Goal: Task Accomplishment & Management: Manage account settings

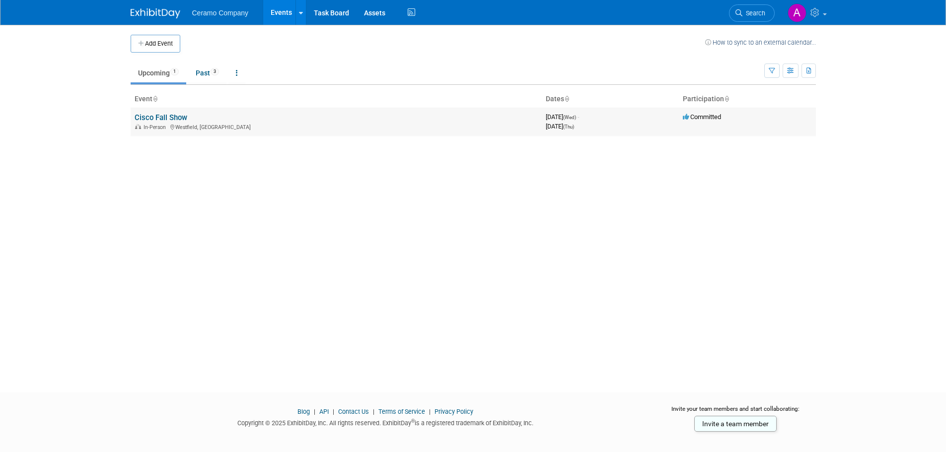
click at [179, 128] on div "In-Person [GEOGRAPHIC_DATA], [GEOGRAPHIC_DATA]" at bounding box center [336, 127] width 403 height 8
click at [168, 117] on link "Cisco Fall Show" at bounding box center [161, 117] width 53 height 9
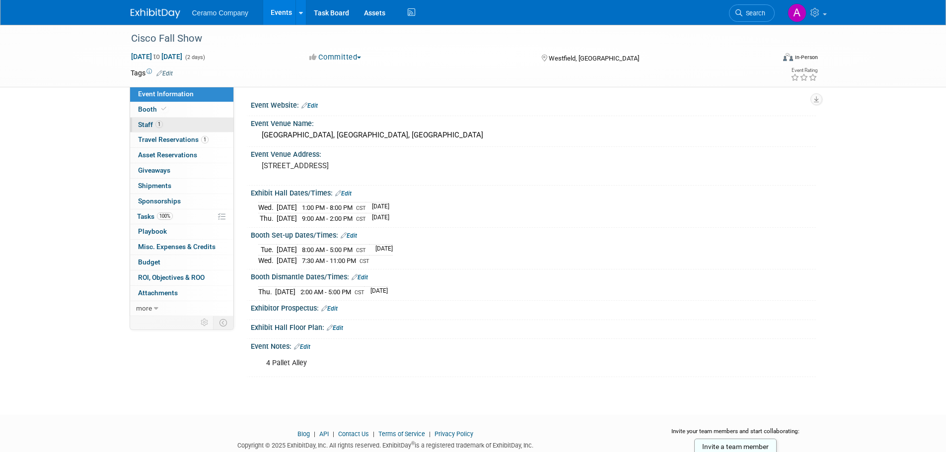
click at [156, 122] on span "1" at bounding box center [158, 124] width 7 height 7
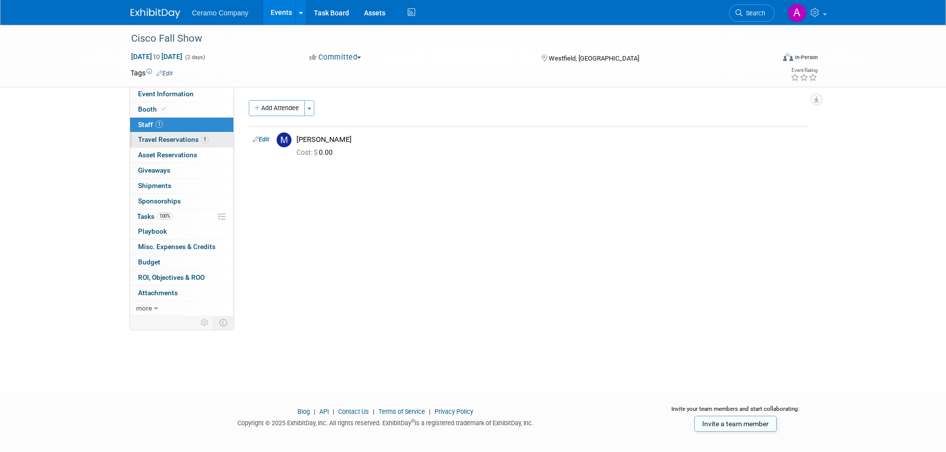
click at [150, 138] on span "Travel Reservations 1" at bounding box center [173, 140] width 71 height 8
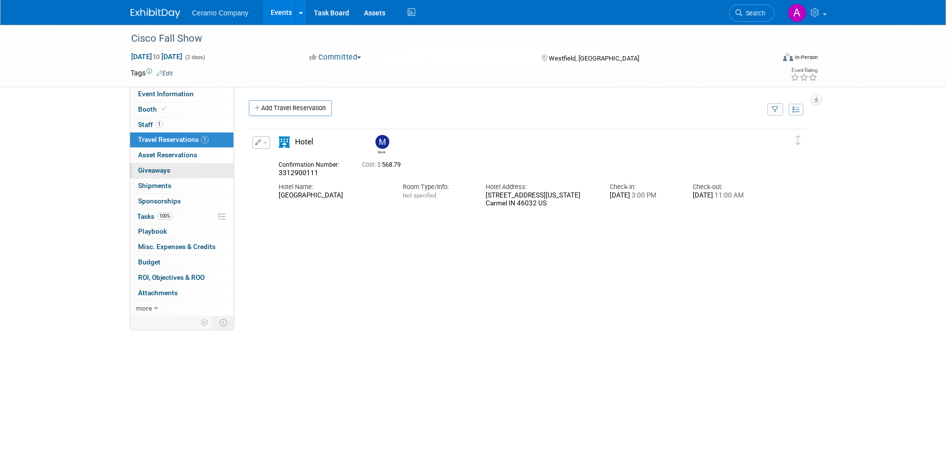
click at [151, 173] on span "Giveaways 0" at bounding box center [154, 170] width 32 height 8
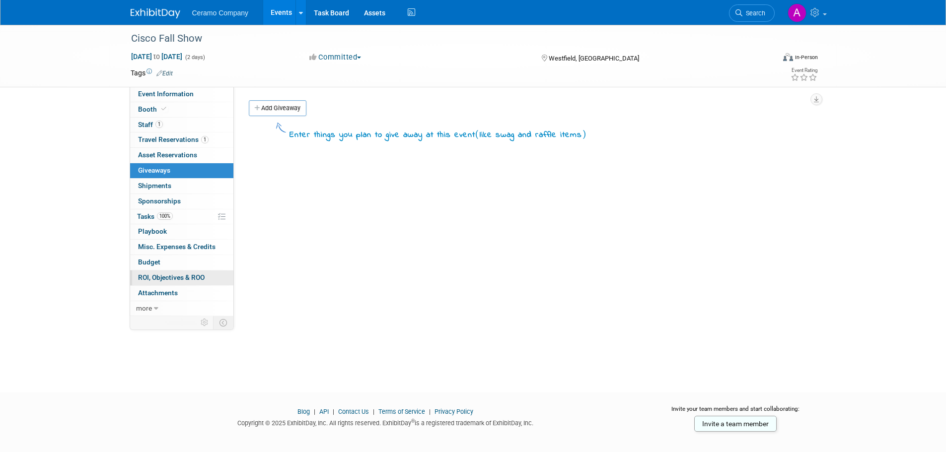
scroll to position [10, 0]
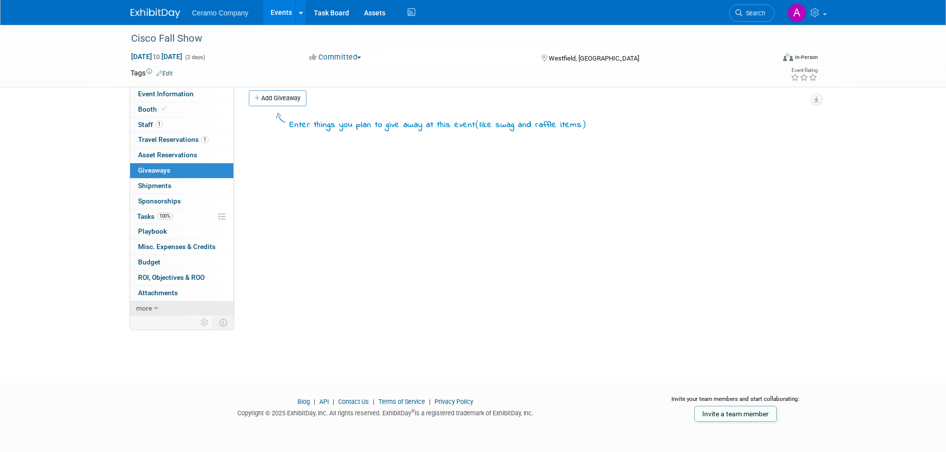
click at [158, 309] on link "more" at bounding box center [181, 308] width 103 height 15
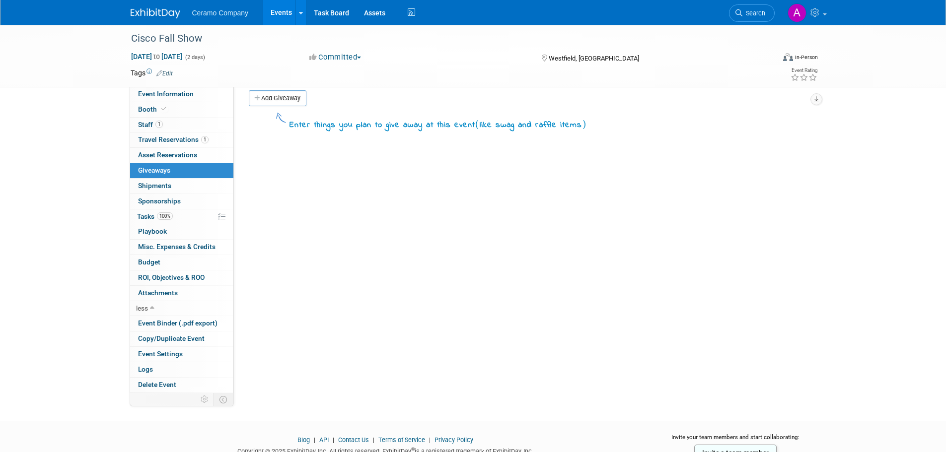
click at [550, 312] on div "Event Website: Edit Event Venue Name: Grand Park Sports Campus, Westfield, IN E…" at bounding box center [525, 230] width 582 height 306
click at [162, 136] on span "Travel Reservations 1" at bounding box center [173, 140] width 71 height 8
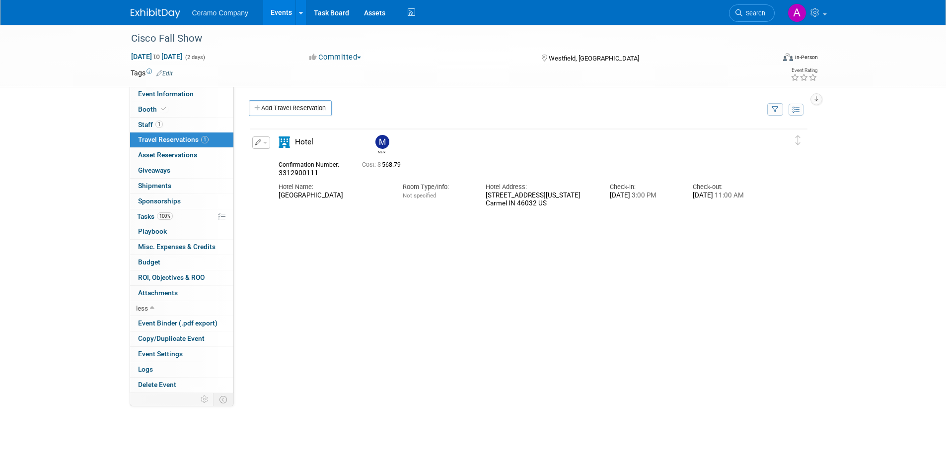
click at [343, 59] on button "Committed" at bounding box center [335, 57] width 59 height 10
click at [387, 227] on div "Delete Reservation Mark 3312900111 Cost: $ 568.79" at bounding box center [529, 277] width 560 height 298
click at [349, 12] on link "Task Board" at bounding box center [331, 12] width 50 height 25
